Goal: Information Seeking & Learning: Learn about a topic

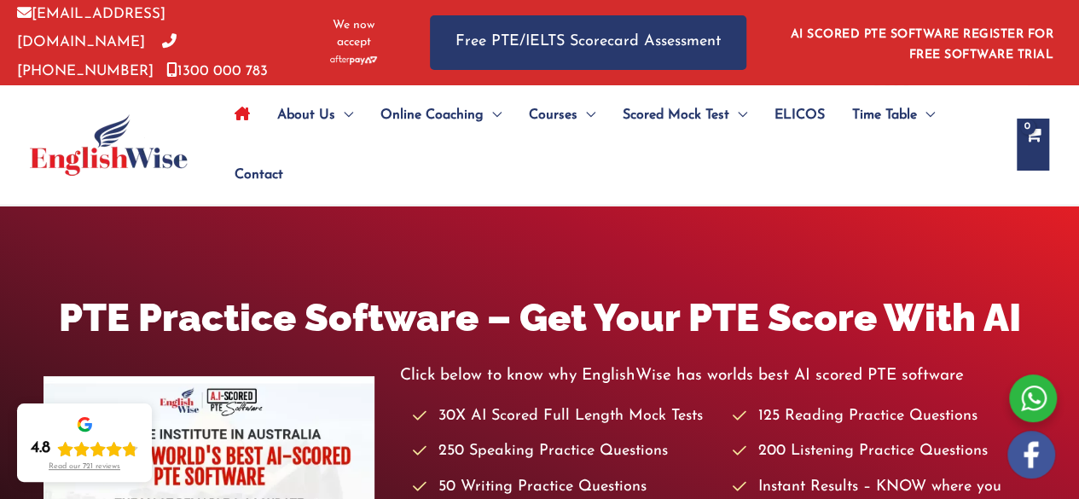
click at [126, 155] on img at bounding box center [109, 144] width 158 height 61
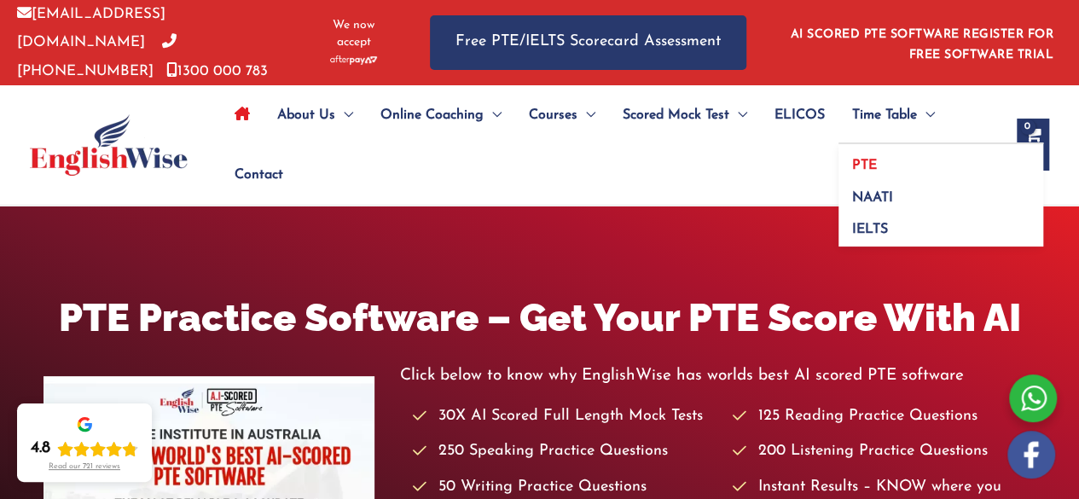
click at [855, 167] on link "PTE" at bounding box center [941, 160] width 205 height 32
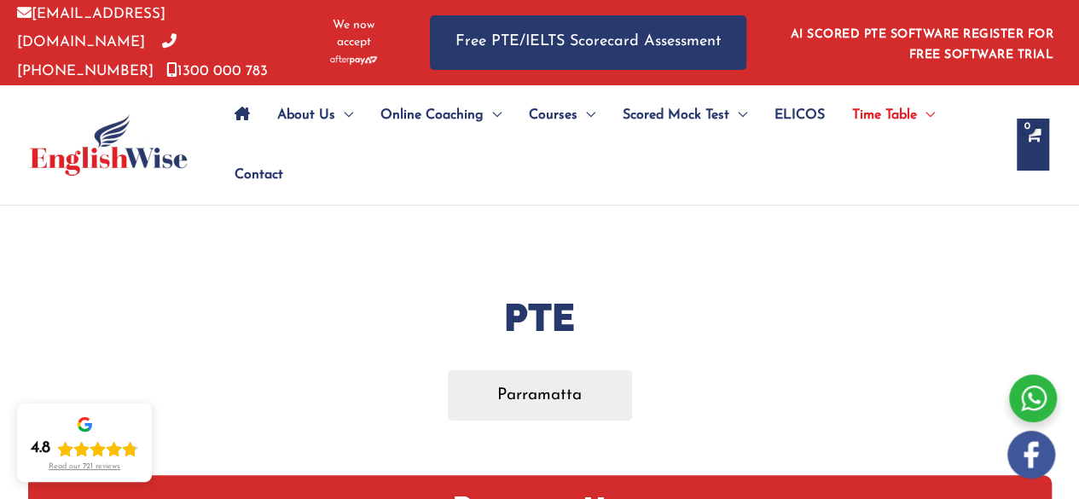
click at [135, 165] on img at bounding box center [109, 144] width 158 height 61
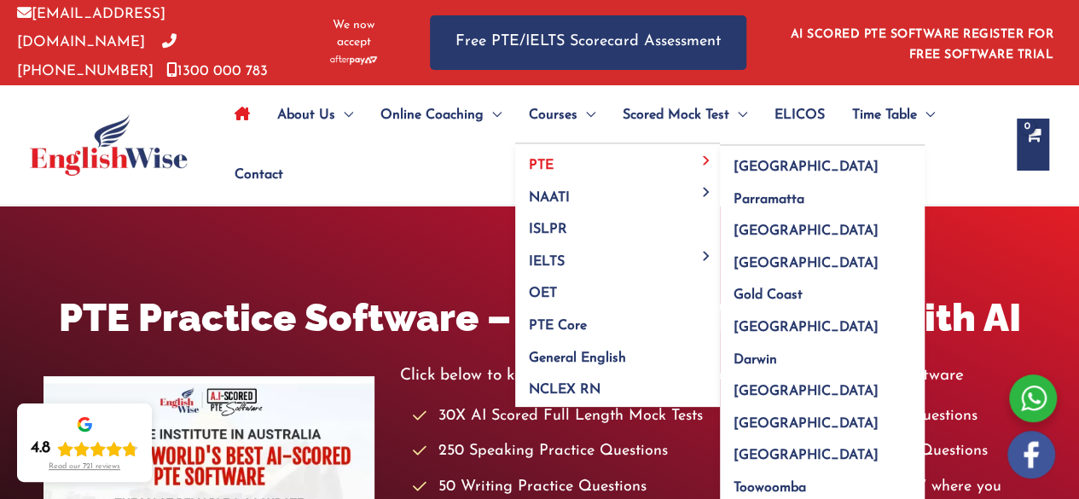
click at [566, 159] on link "PTE" at bounding box center [617, 160] width 205 height 32
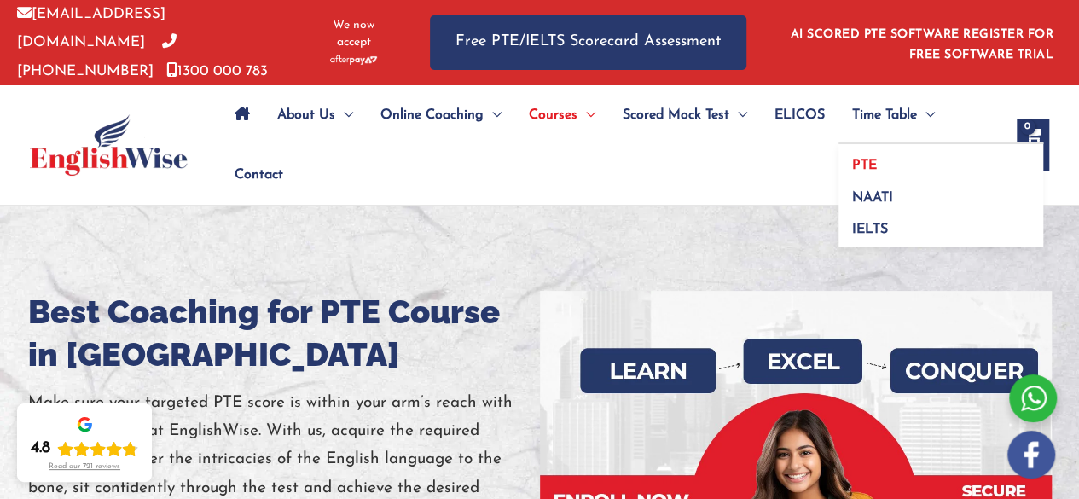
click at [865, 159] on span "PTE" at bounding box center [864, 166] width 25 height 14
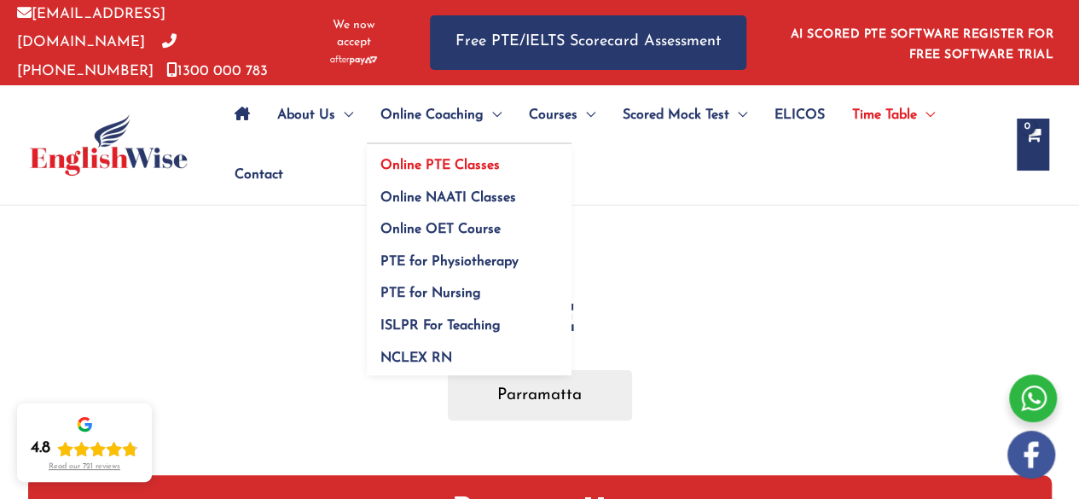
click at [418, 152] on link "Online PTE Classes" at bounding box center [469, 160] width 205 height 32
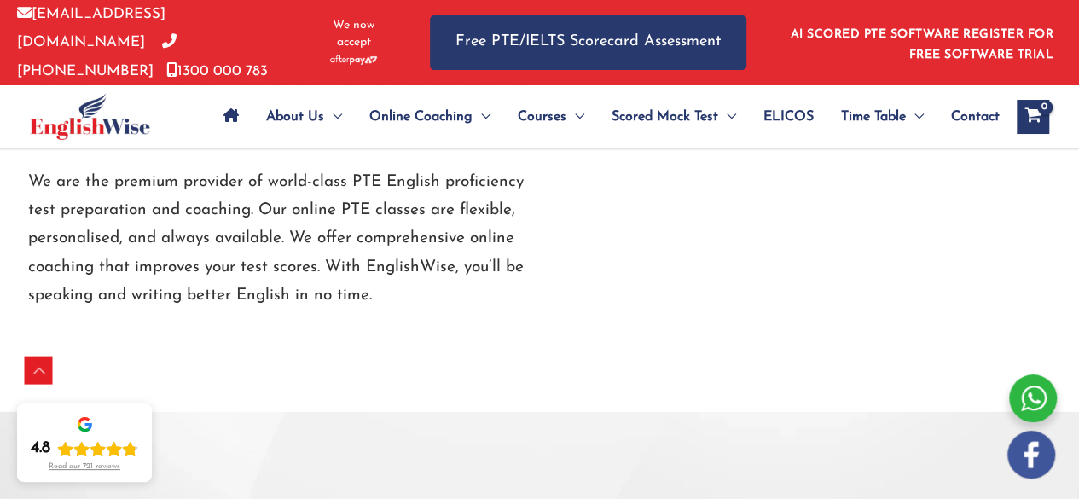
scroll to position [2422, 0]
